Goal: Task Accomplishment & Management: Use online tool/utility

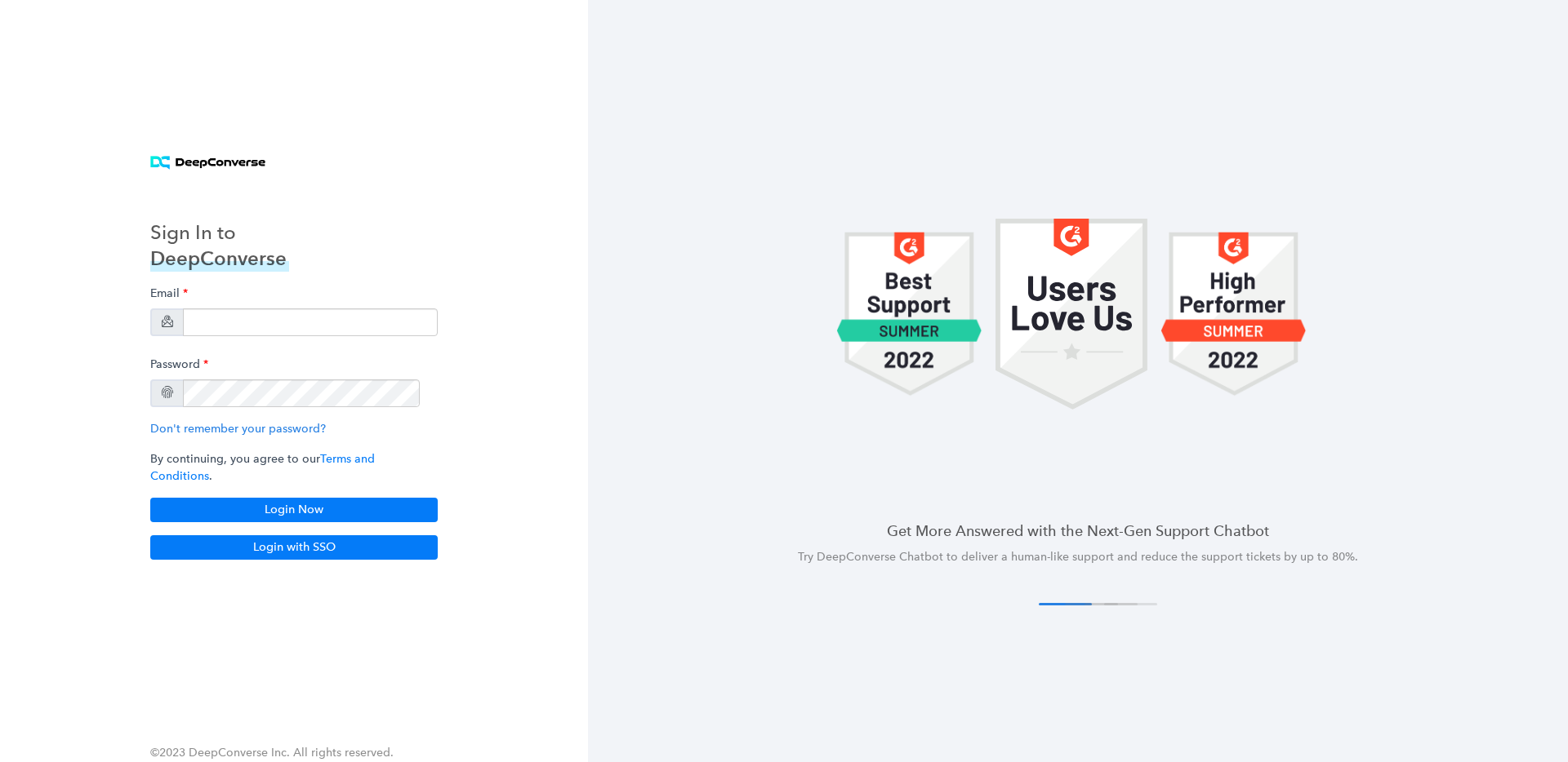
click at [266, 292] on div "Email" at bounding box center [294, 307] width 287 height 58
click at [263, 309] on input "email" at bounding box center [311, 323] width 255 height 28
type input "[EMAIL_ADDRESS][DOMAIN_NAME]"
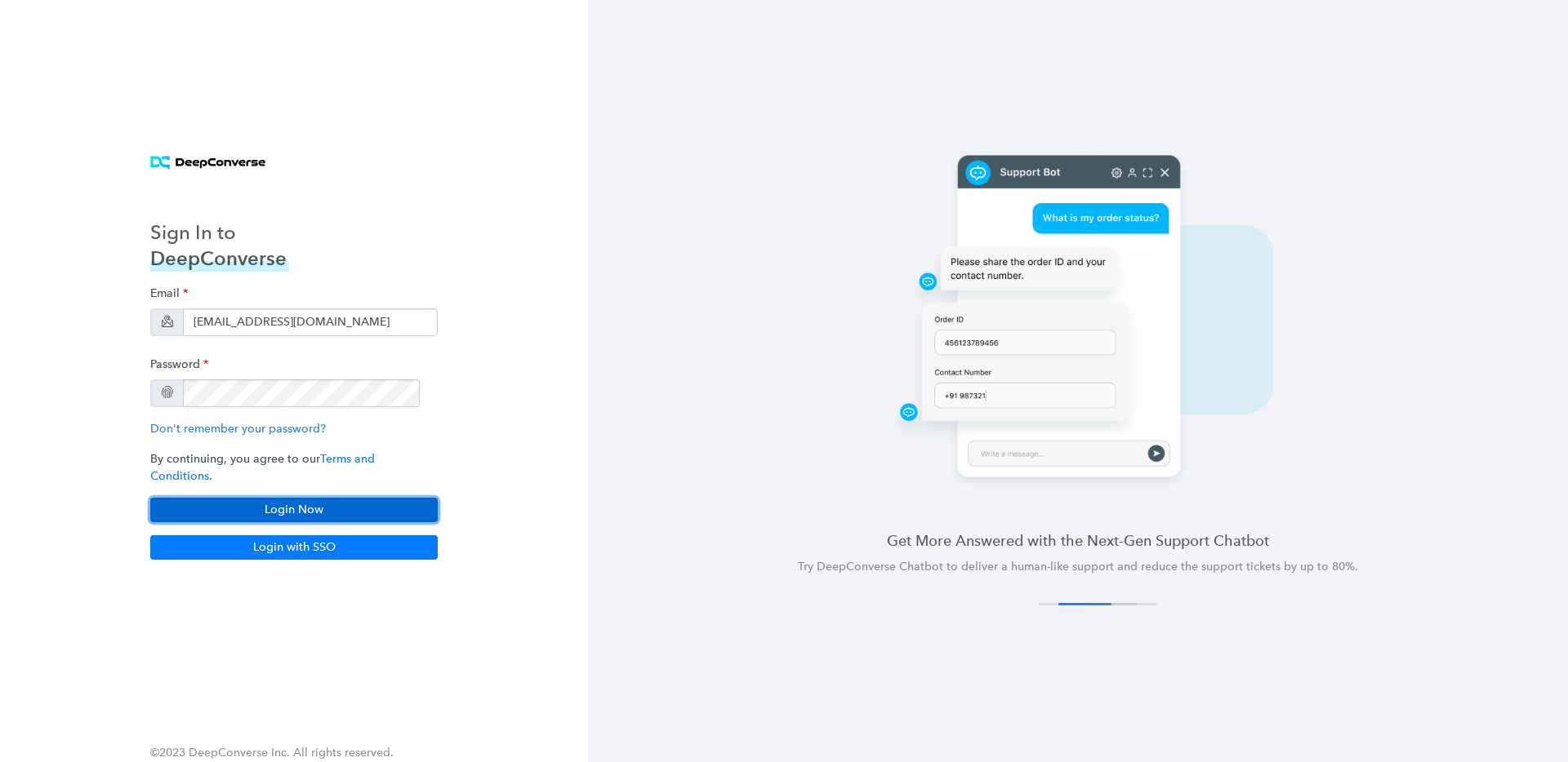
click at [315, 511] on button "Login Now" at bounding box center [294, 510] width 287 height 24
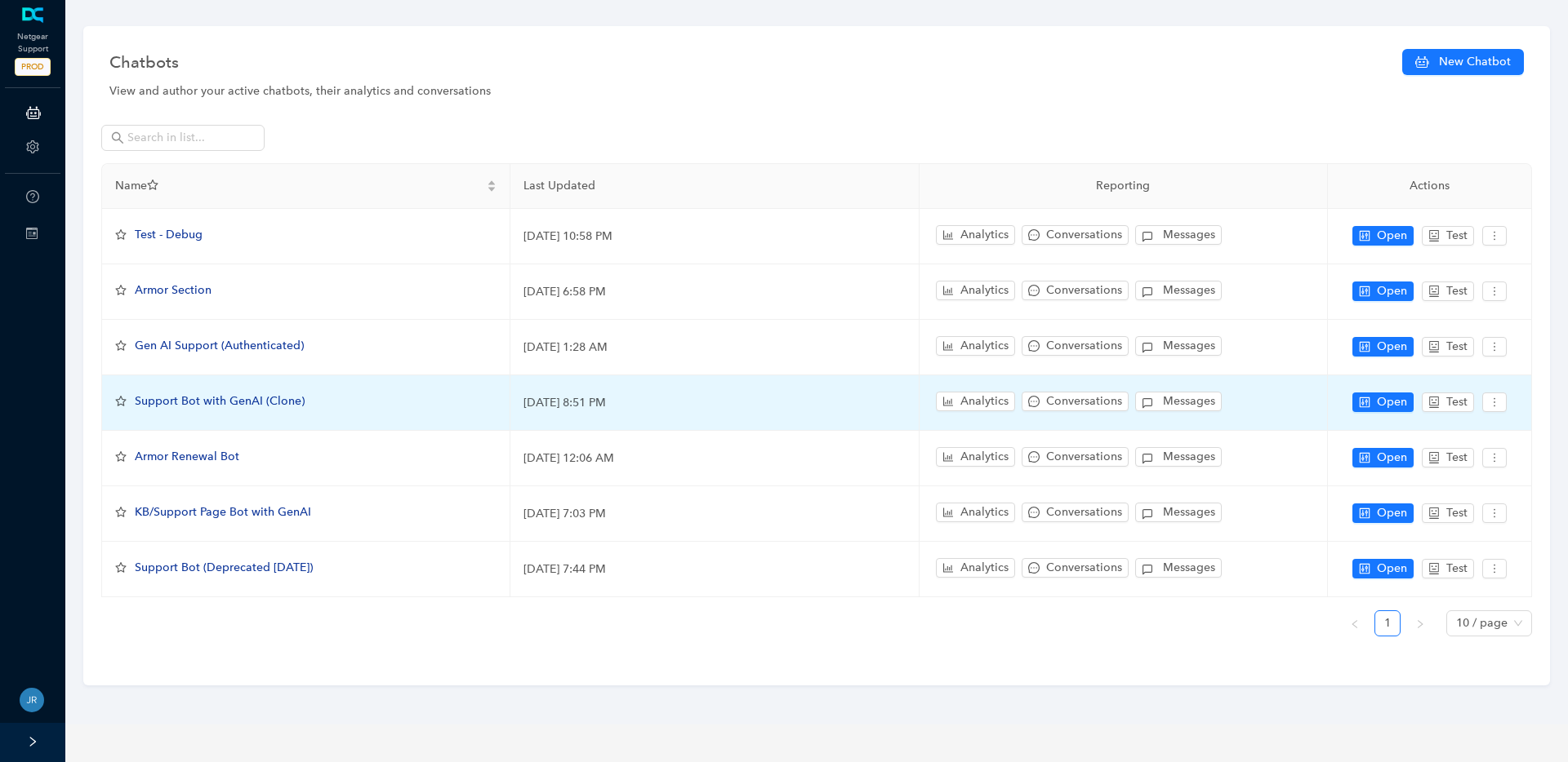
click at [191, 409] on span "Support Bot with GenAI (Clone)" at bounding box center [219, 401] width 170 height 14
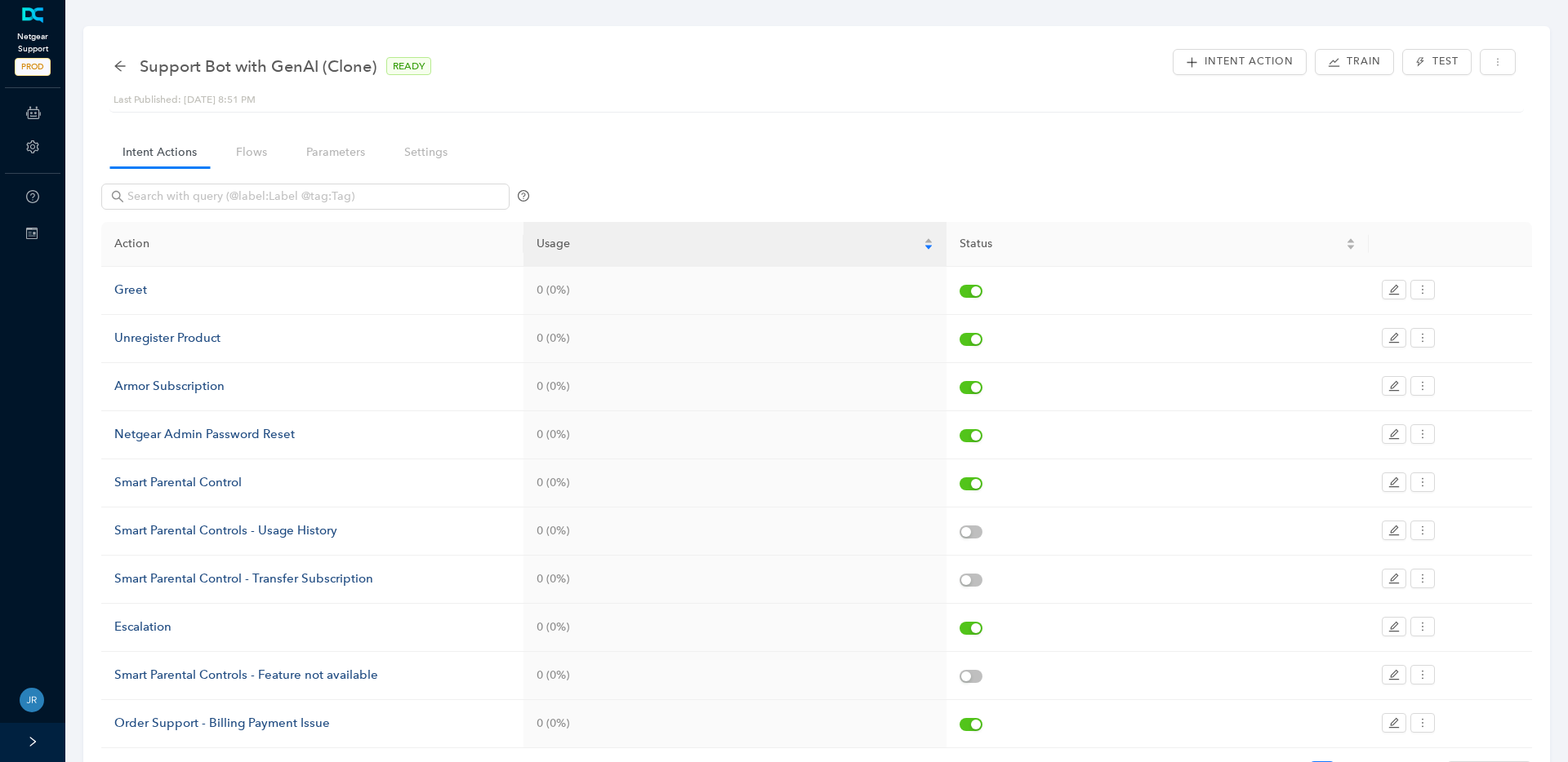
click at [38, 65] on span "PROD" at bounding box center [33, 66] width 36 height 18
click at [34, 24] on link at bounding box center [33, 15] width 27 height 16
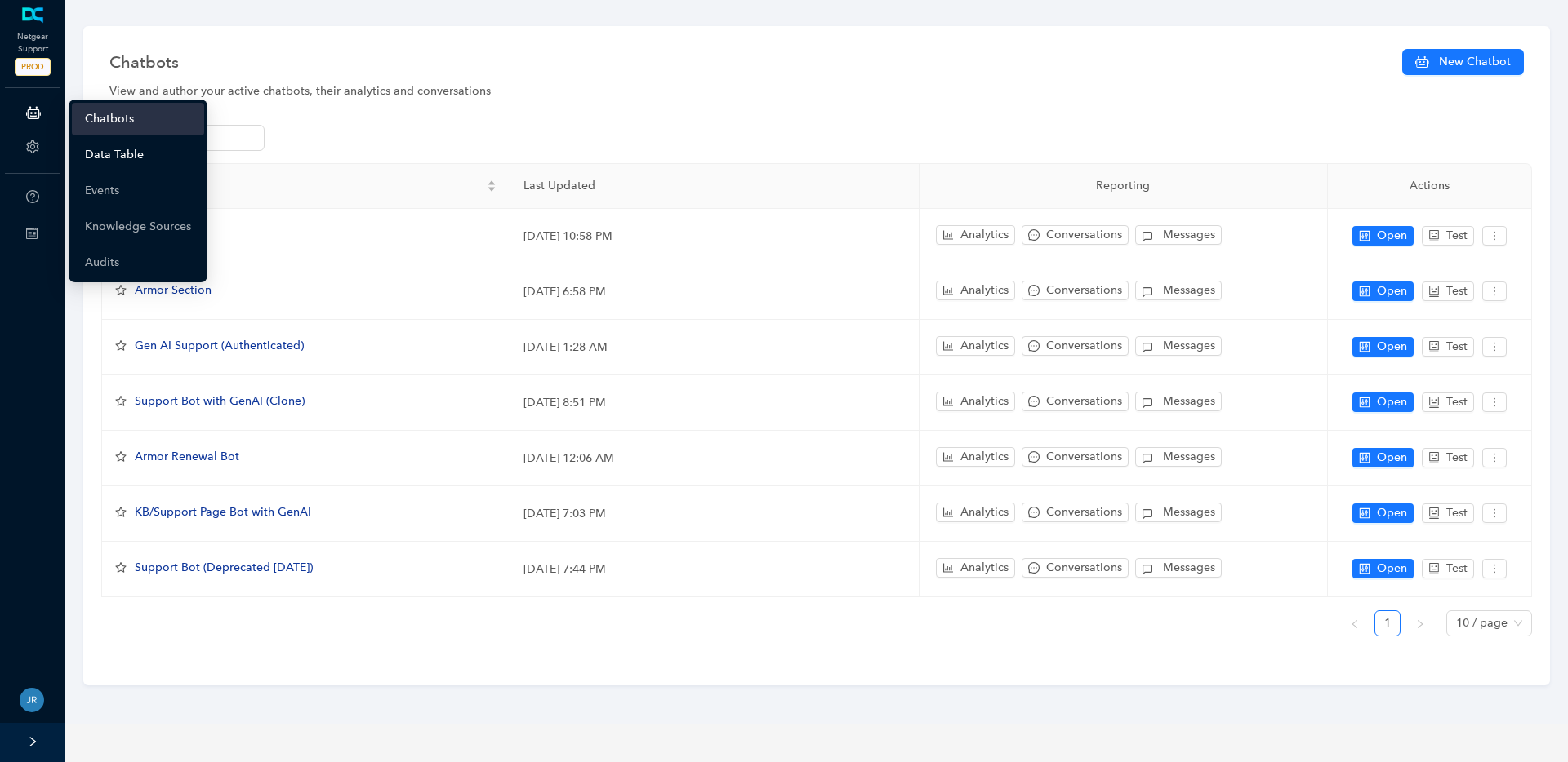
click at [103, 150] on link "Data Table" at bounding box center [114, 155] width 59 height 33
